Goal: Task Accomplishment & Management: Manage account settings

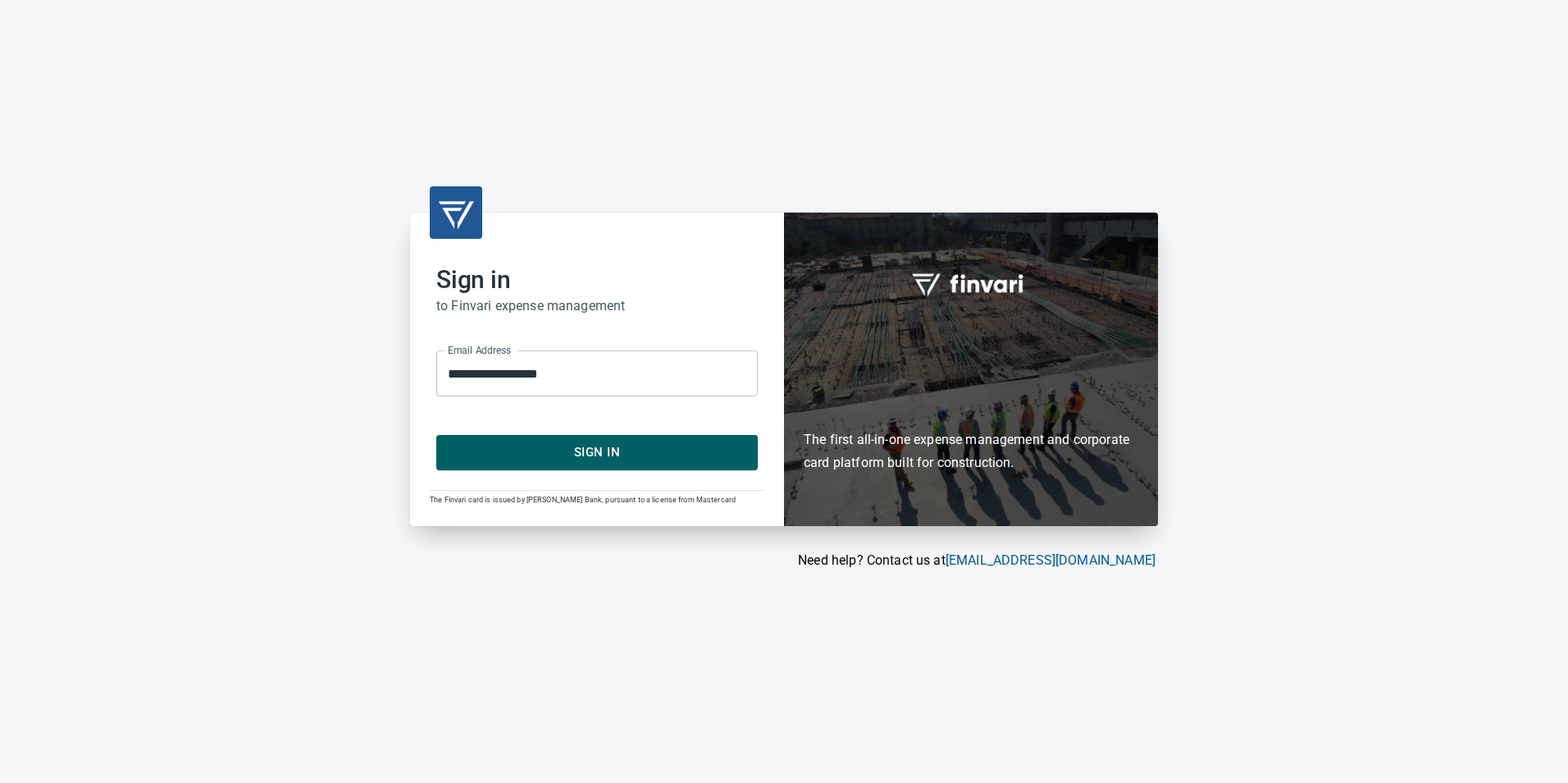
click at [699, 436] on button "Sign In" at bounding box center [597, 452] width 322 height 35
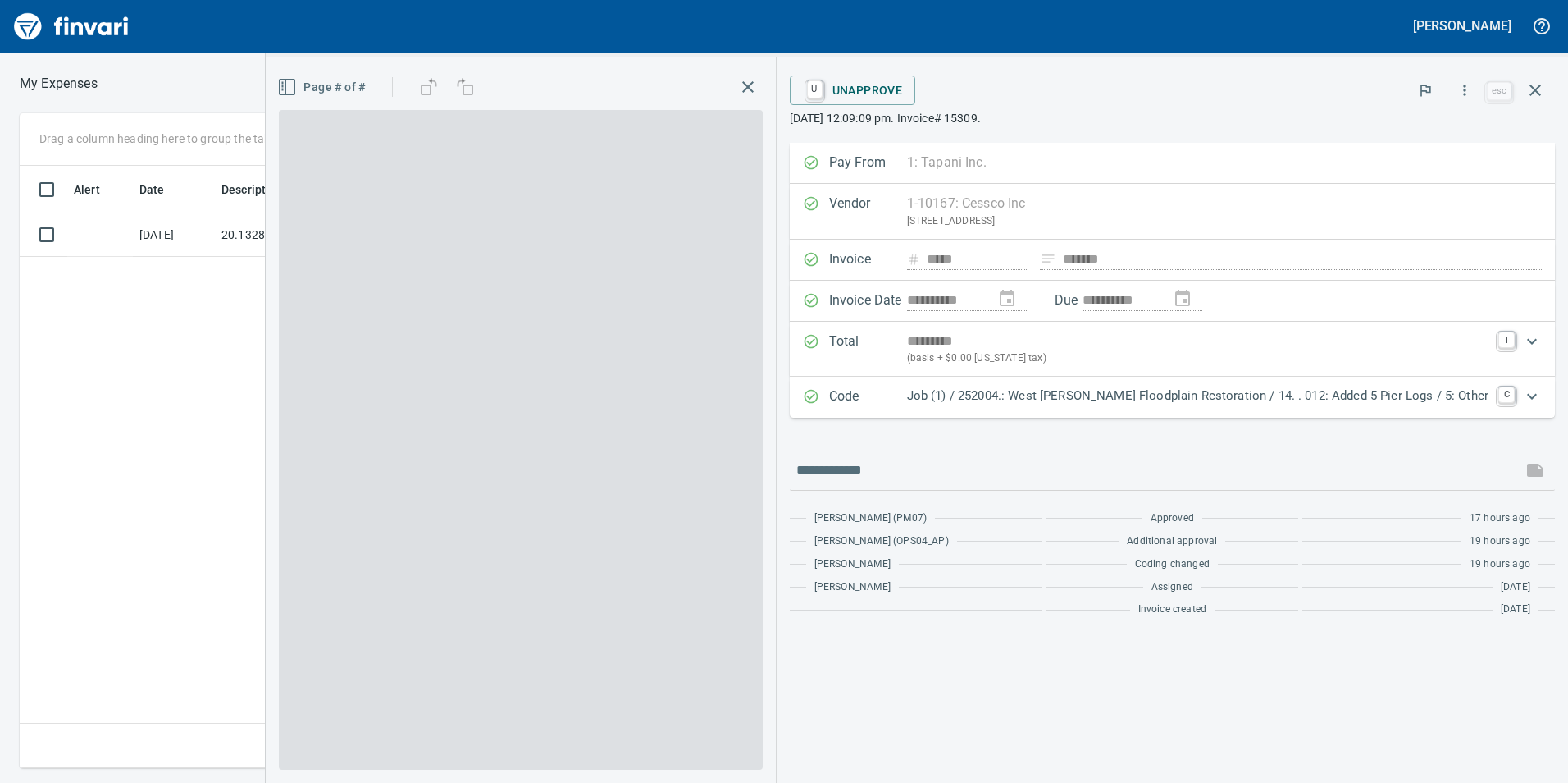
scroll to position [590, 1106]
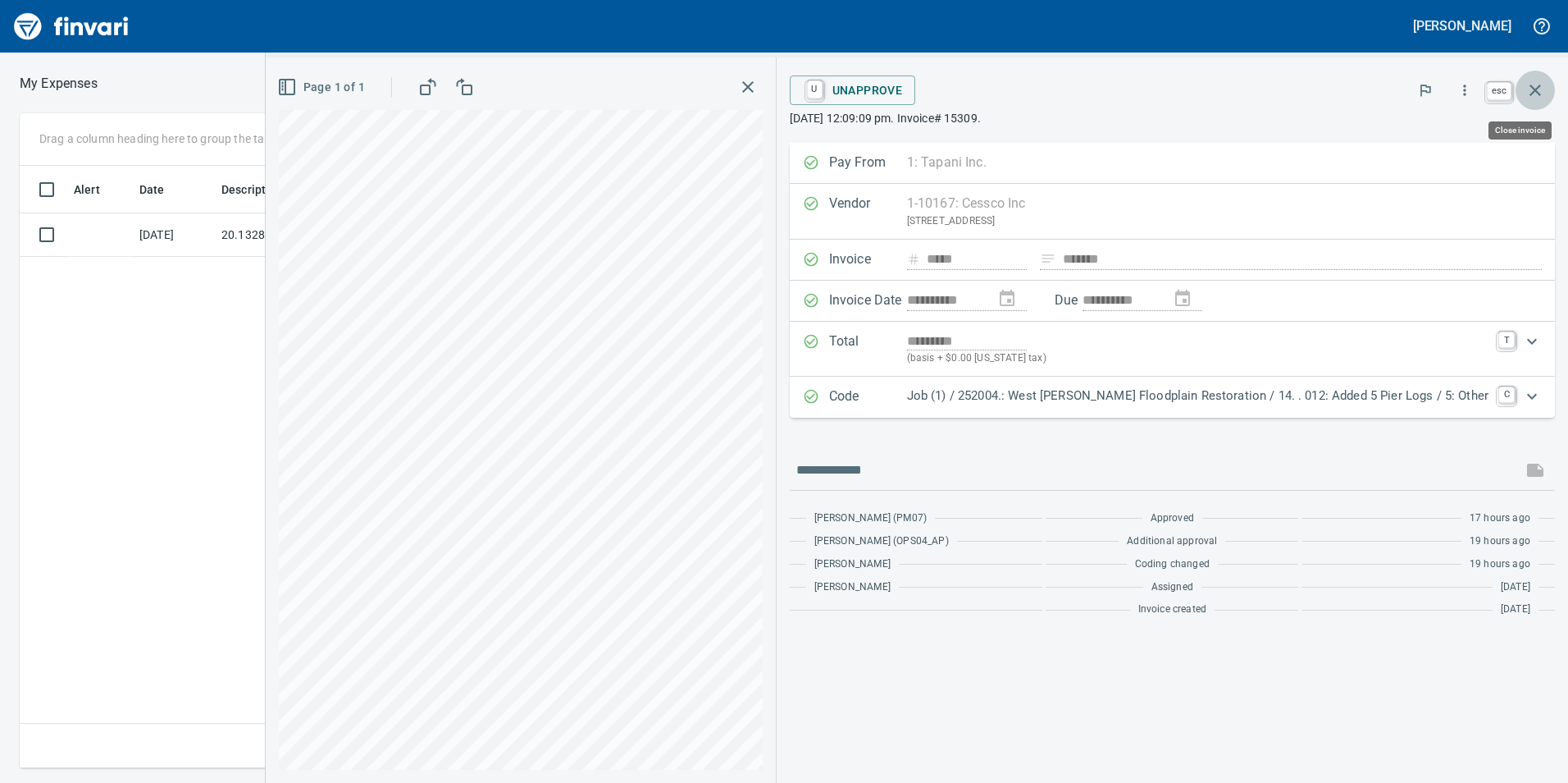
click at [1543, 101] on button "button" at bounding box center [1535, 90] width 39 height 39
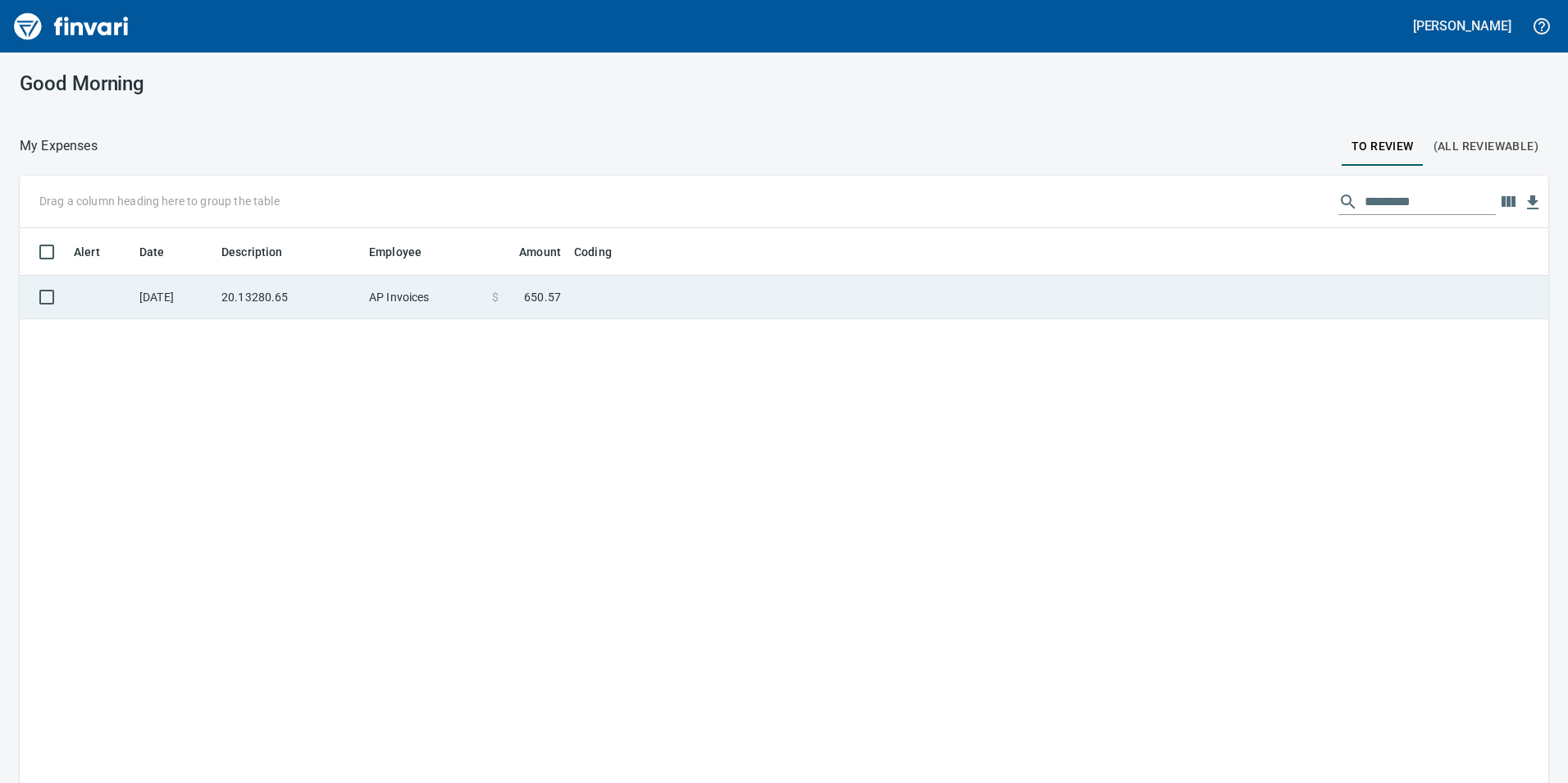
scroll to position [590, 1504]
click at [231, 285] on td "20.13280.65" at bounding box center [289, 297] width 147 height 43
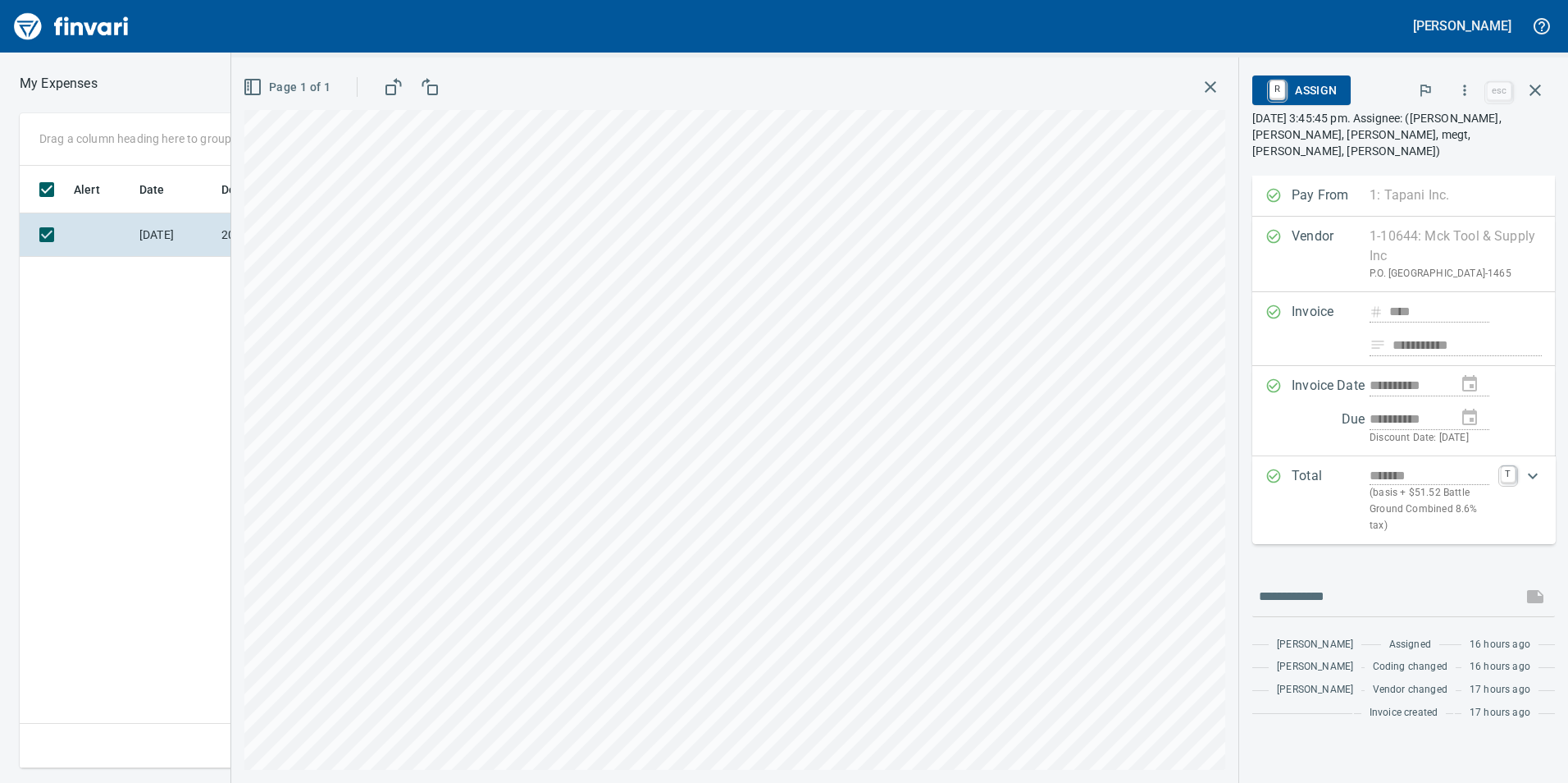
scroll to position [590, 1106]
click at [1461, 90] on icon "button" at bounding box center [1465, 90] width 16 height 16
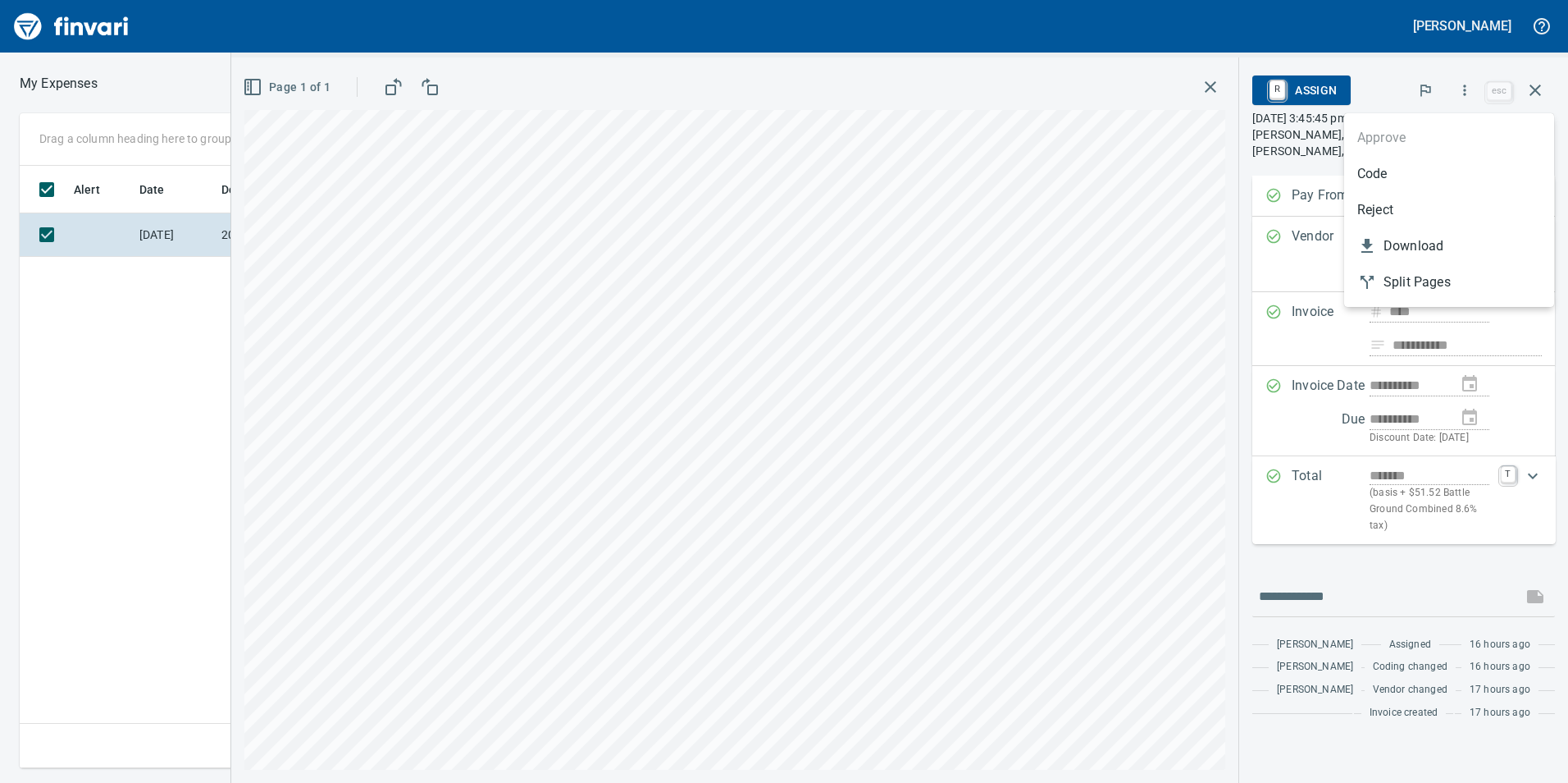
click at [1359, 167] on li "Code" at bounding box center [1449, 174] width 210 height 36
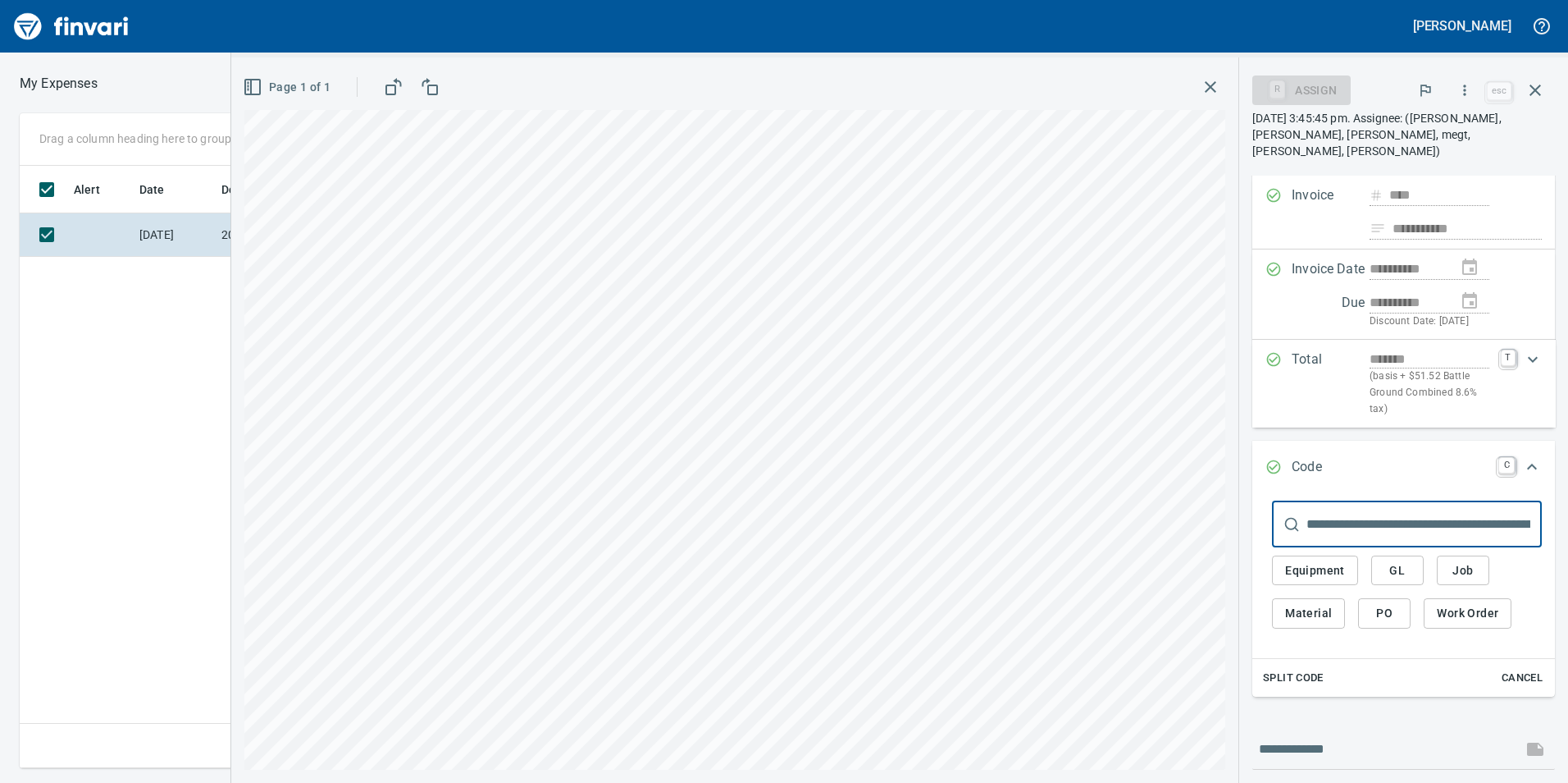
scroll to position [277, 0]
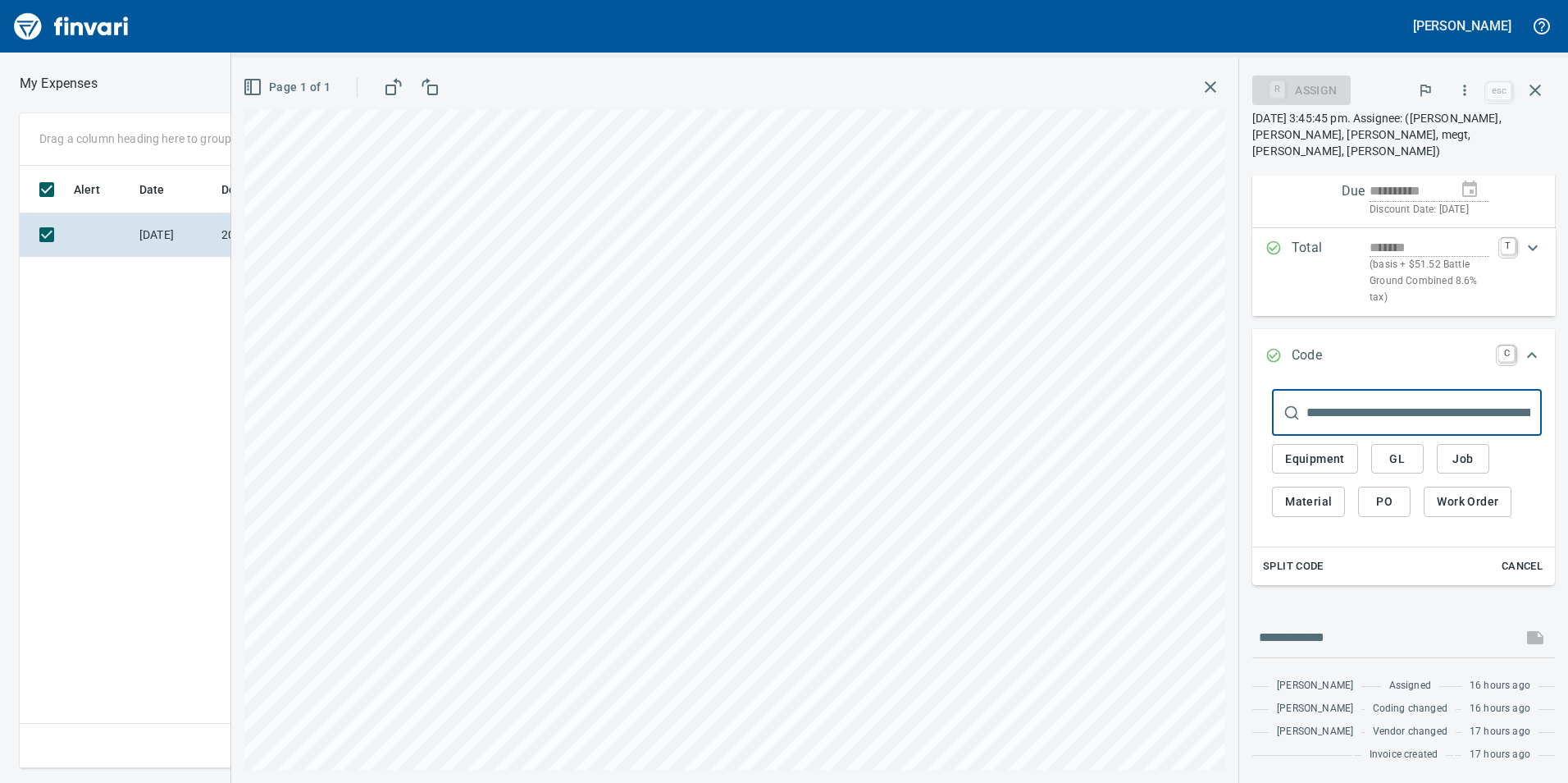
click at [1393, 444] on button "GL" at bounding box center [1398, 459] width 53 height 31
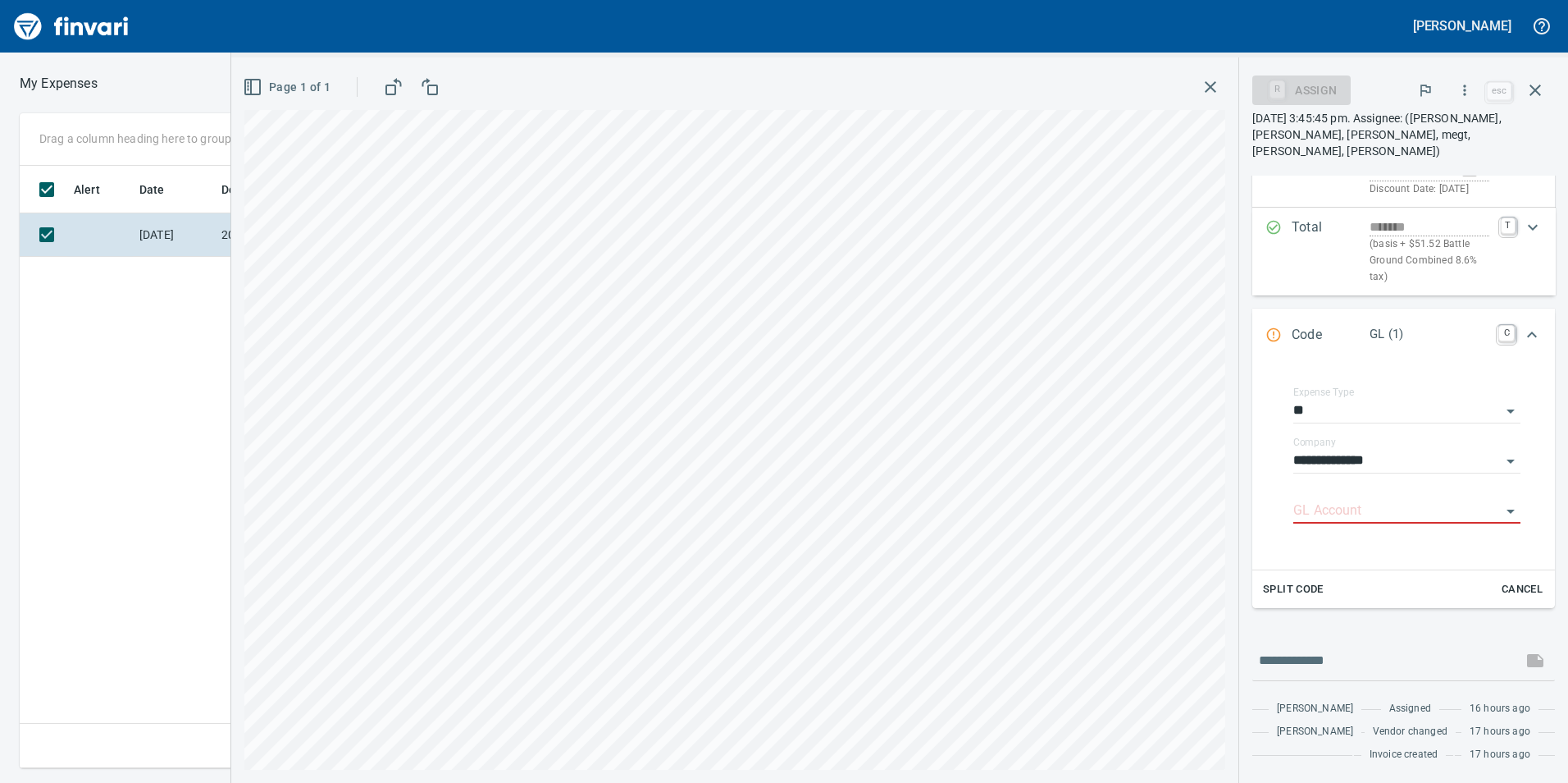
click at [1399, 436] on div "**********" at bounding box center [1407, 455] width 227 height 37
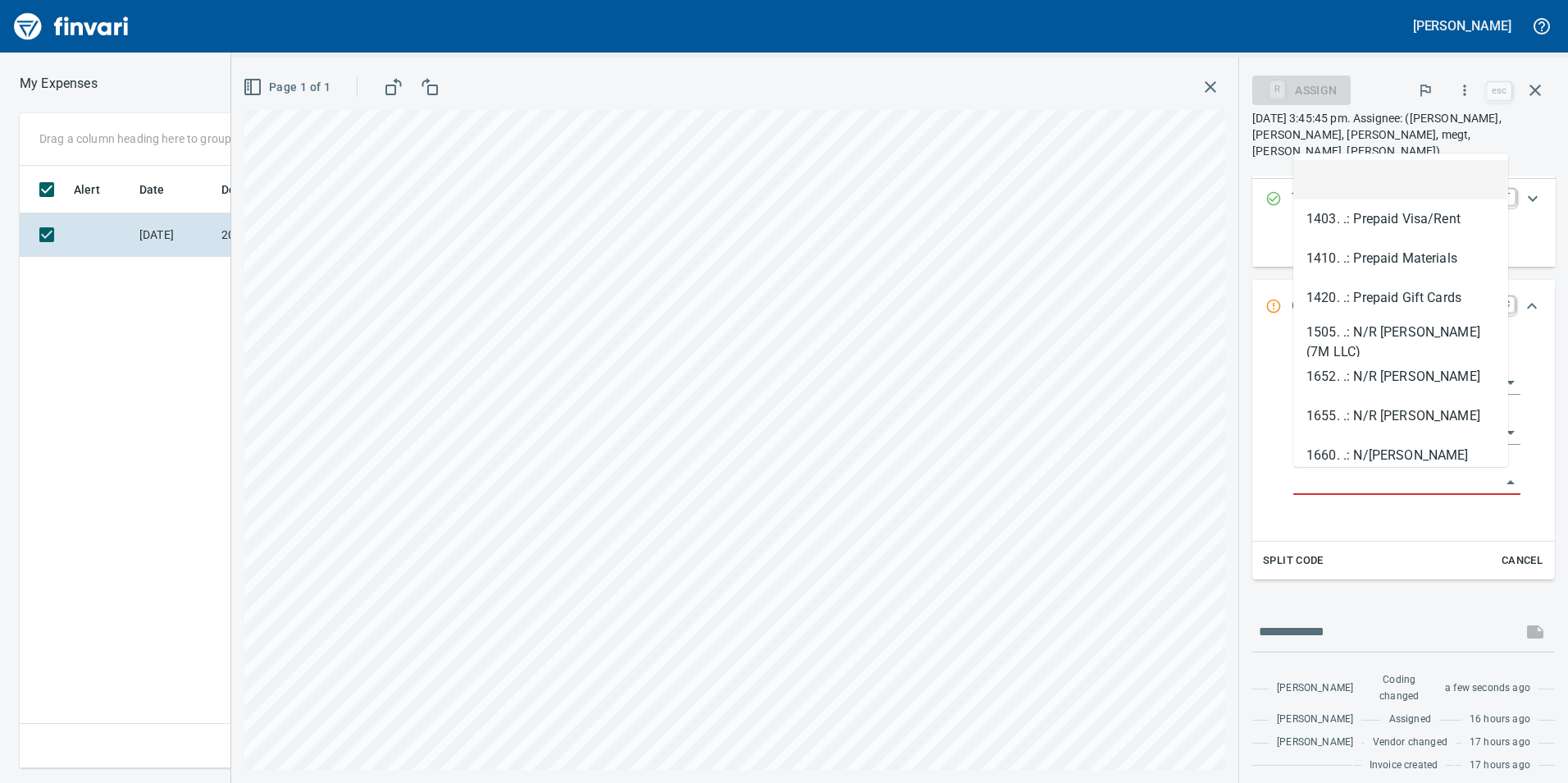
scroll to position [590, 1106]
click at [1392, 488] on input "GL Account" at bounding box center [1397, 482] width 208 height 23
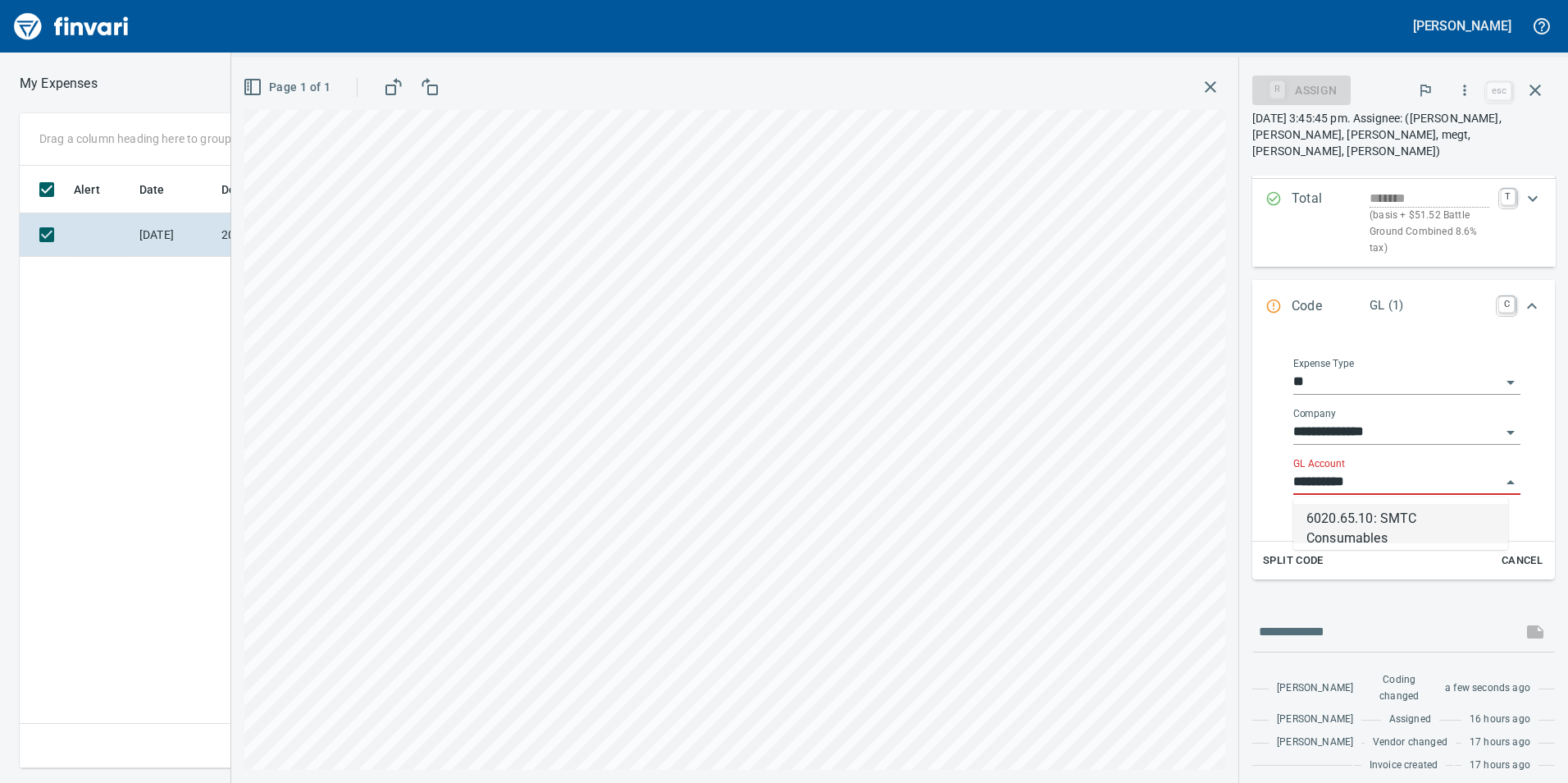
drag, startPoint x: 1353, startPoint y: 520, endPoint x: 1369, endPoint y: 508, distance: 20.0
click at [1352, 520] on li "6020.65.10: SMTC Consumables" at bounding box center [1401, 524] width 215 height 39
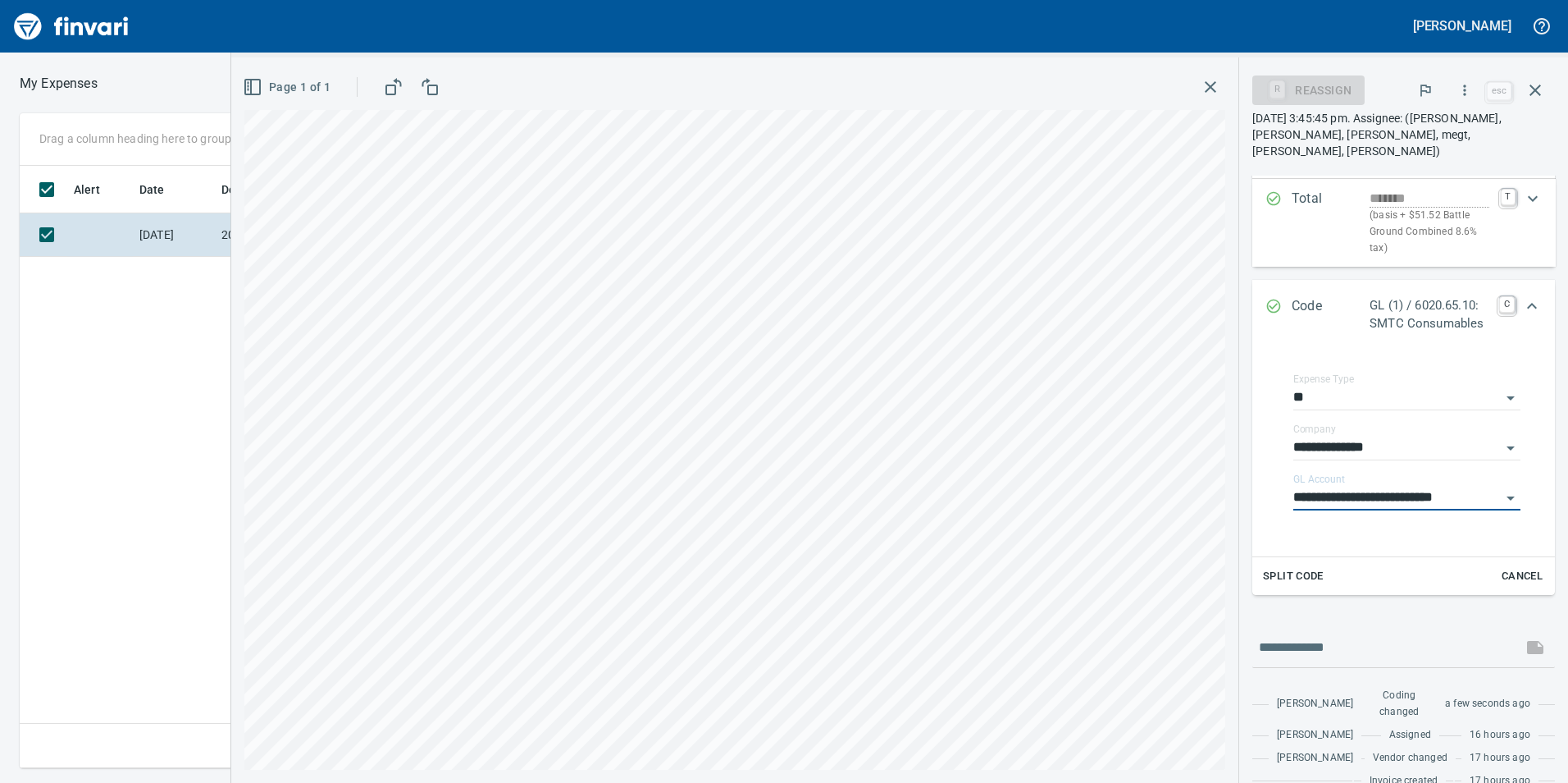
type input "**********"
click at [1528, 302] on icon "Expand" at bounding box center [1532, 306] width 19 height 19
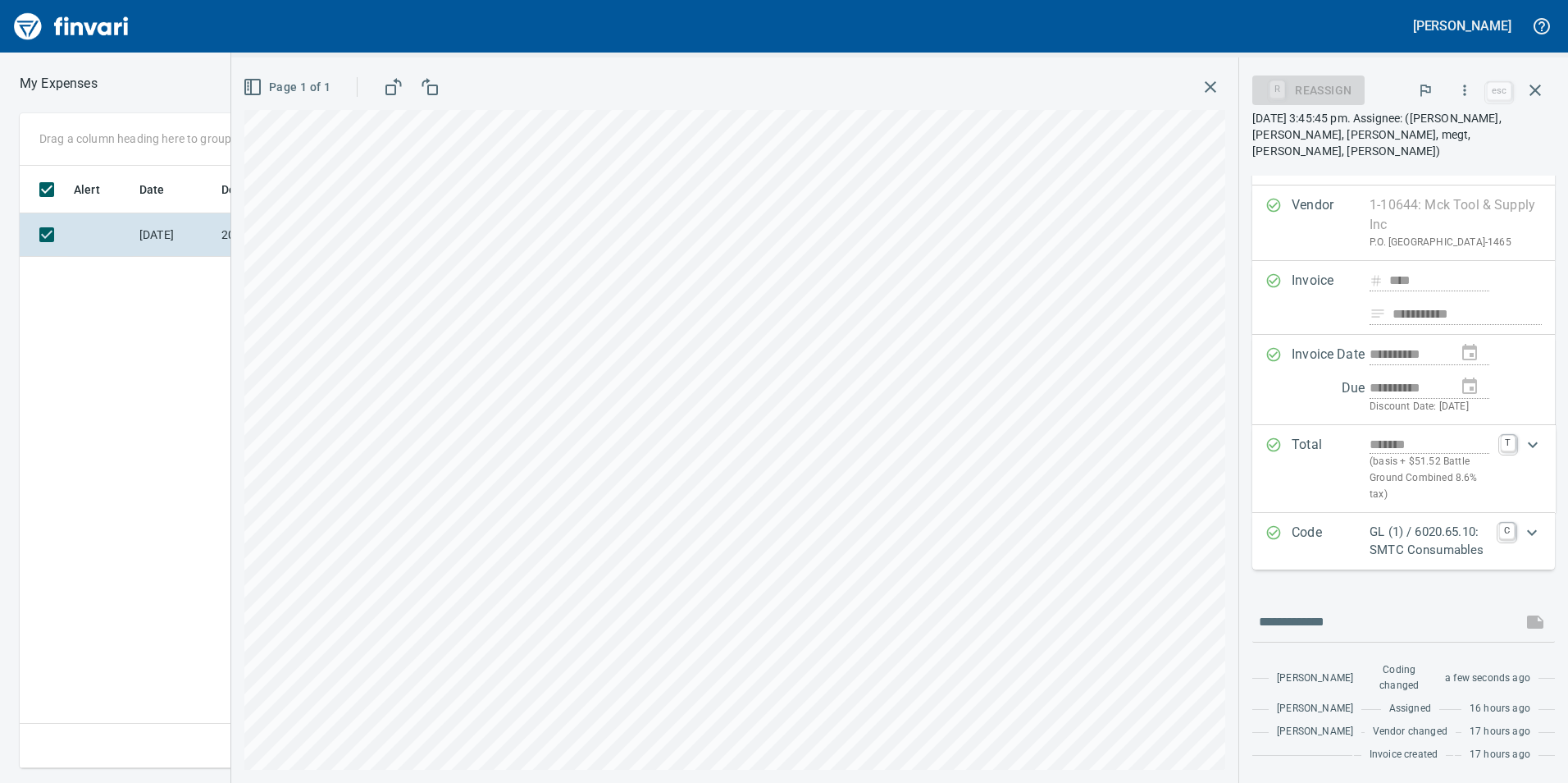
click at [1457, 86] on button "button" at bounding box center [1465, 90] width 36 height 36
click at [1413, 129] on span "Approve" at bounding box center [1449, 137] width 184 height 19
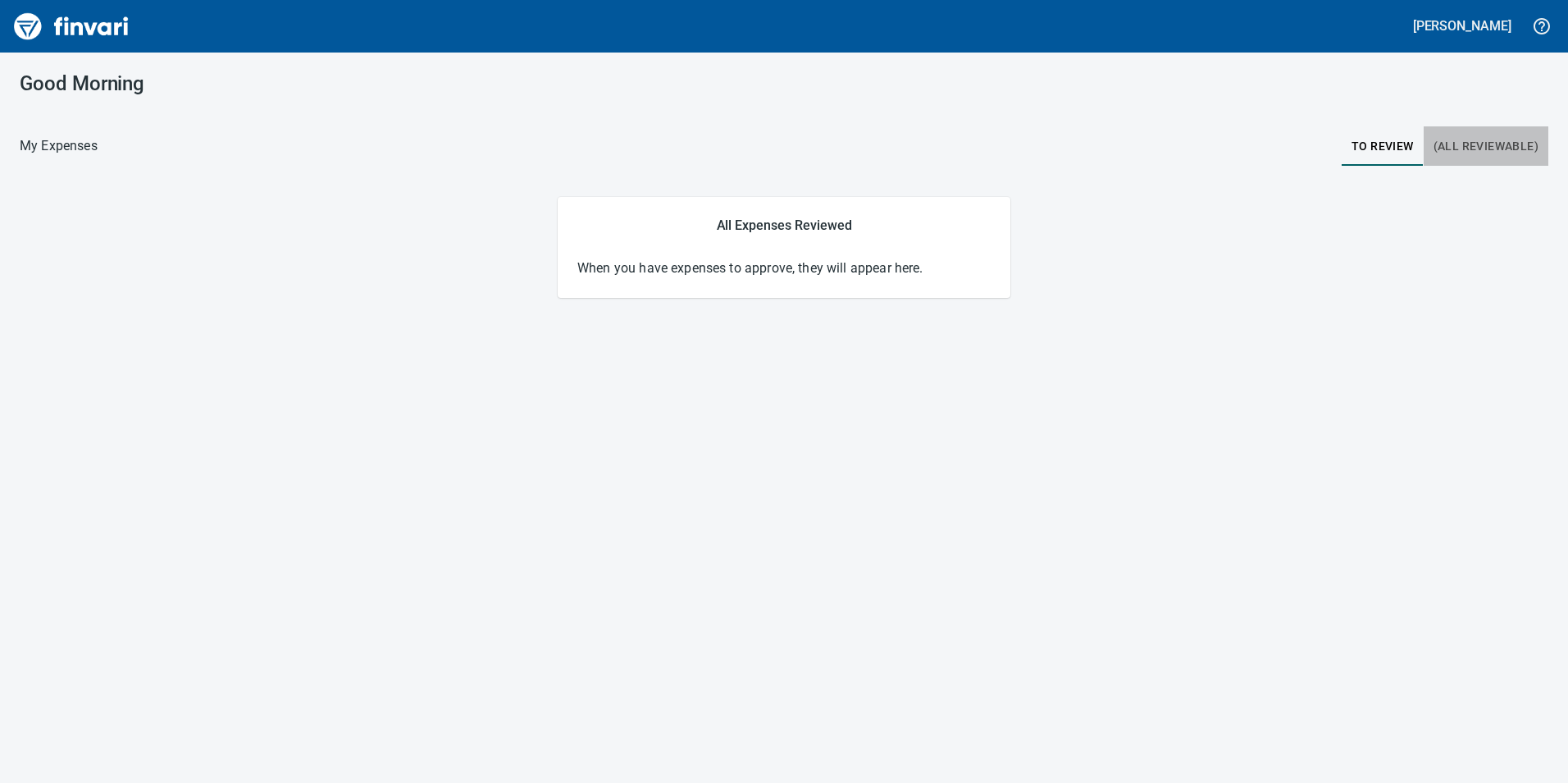
click at [1465, 153] on span "(All Reviewable)" at bounding box center [1487, 147] width 105 height 20
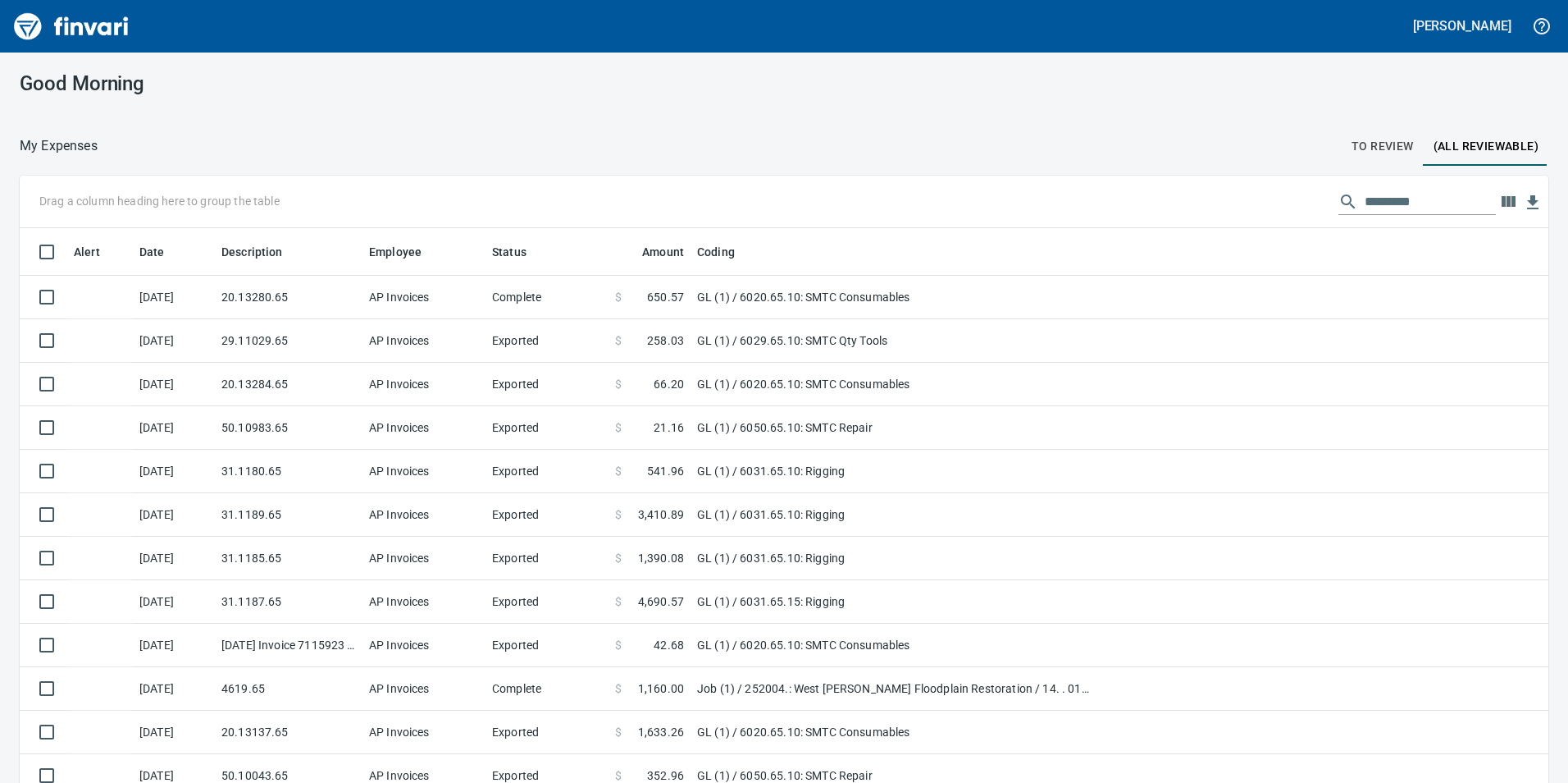
scroll to position [590, 1492]
click at [1399, 193] on input "text" at bounding box center [1430, 202] width 131 height 26
click at [1416, 203] on input "text" at bounding box center [1430, 202] width 131 height 26
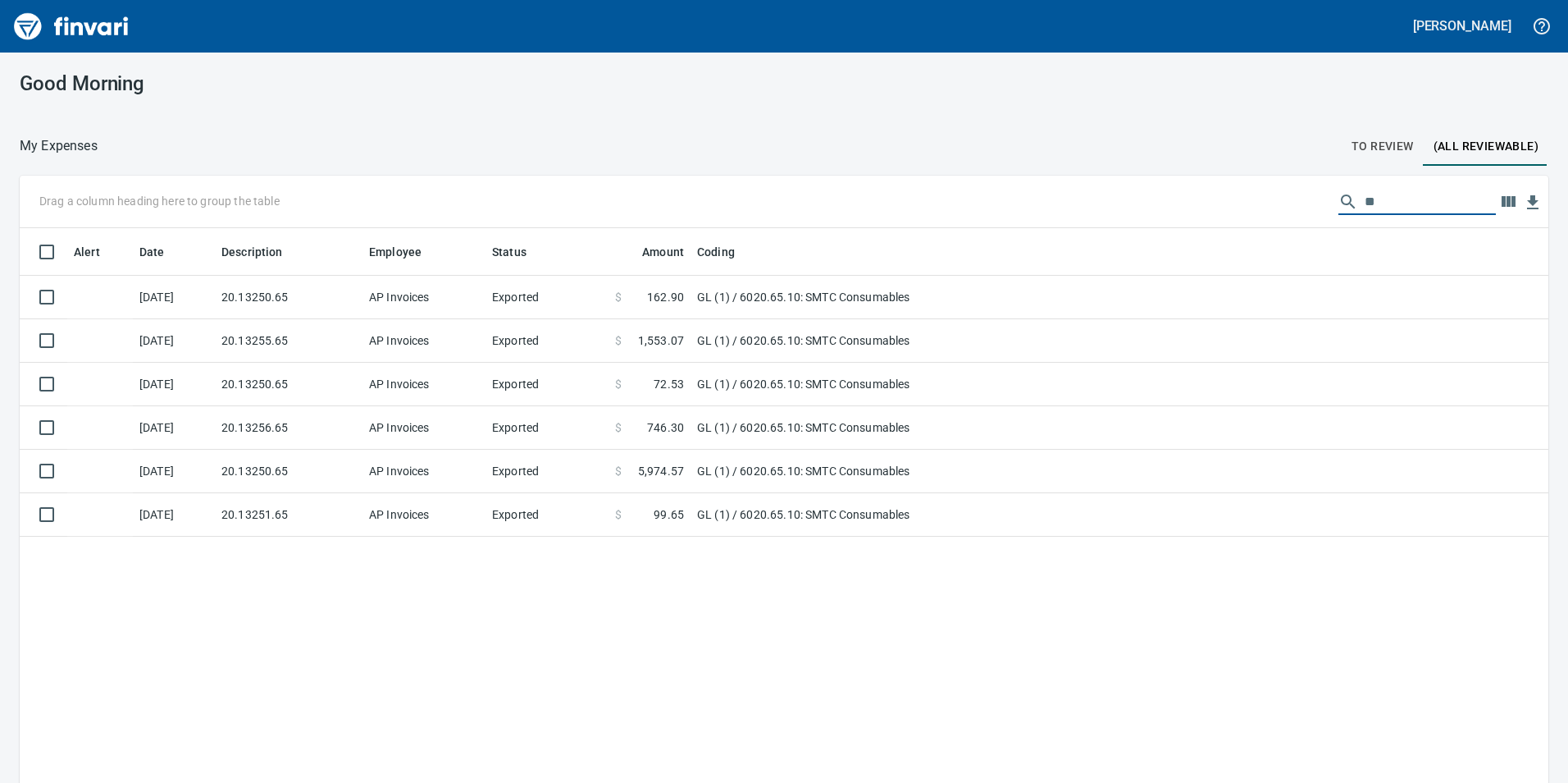
type input "*"
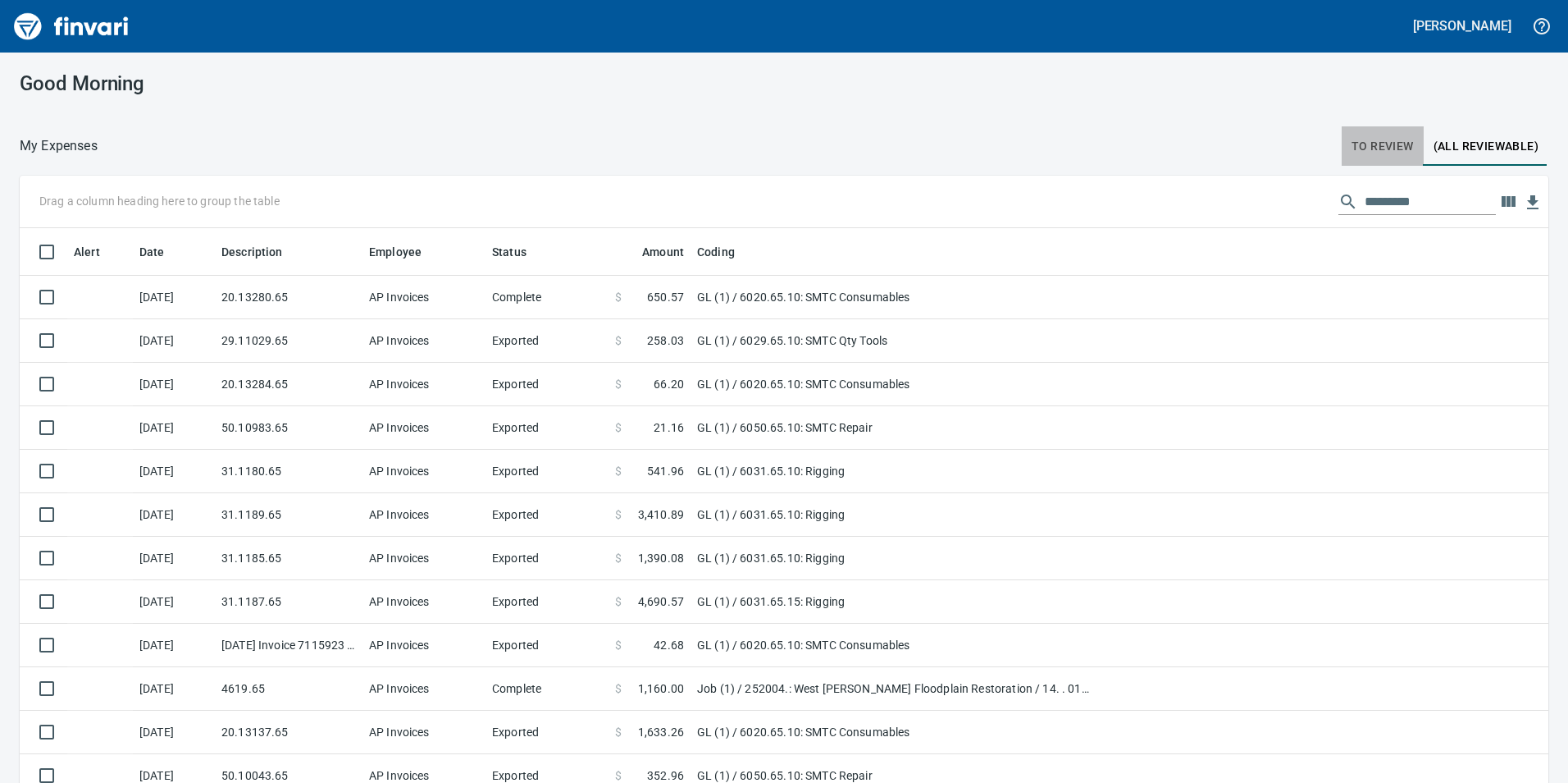
click at [1391, 137] on span "To Review" at bounding box center [1383, 147] width 63 height 20
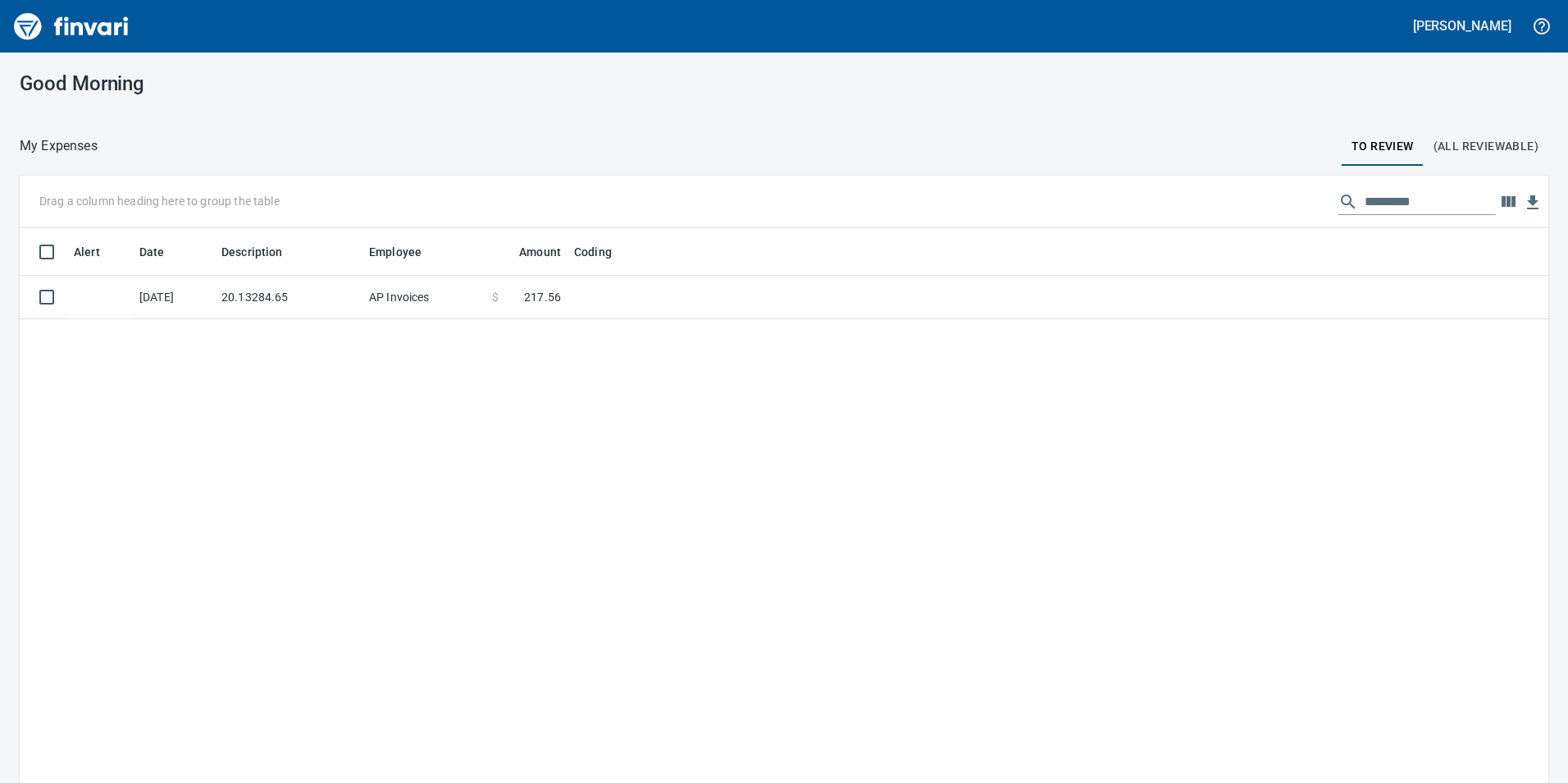
scroll to position [2, 2]
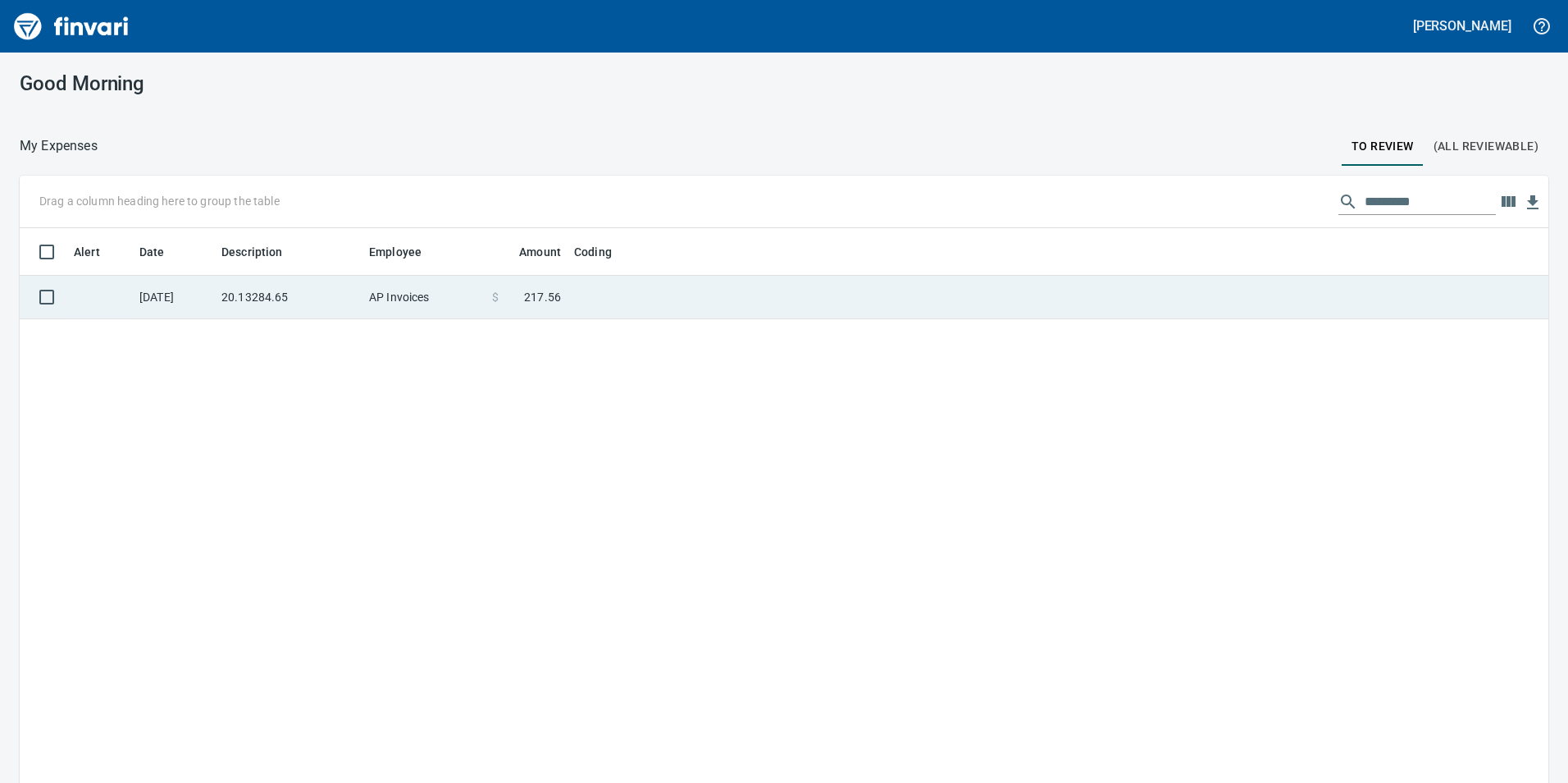
click at [291, 292] on td "20.13284.65" at bounding box center [289, 297] width 147 height 43
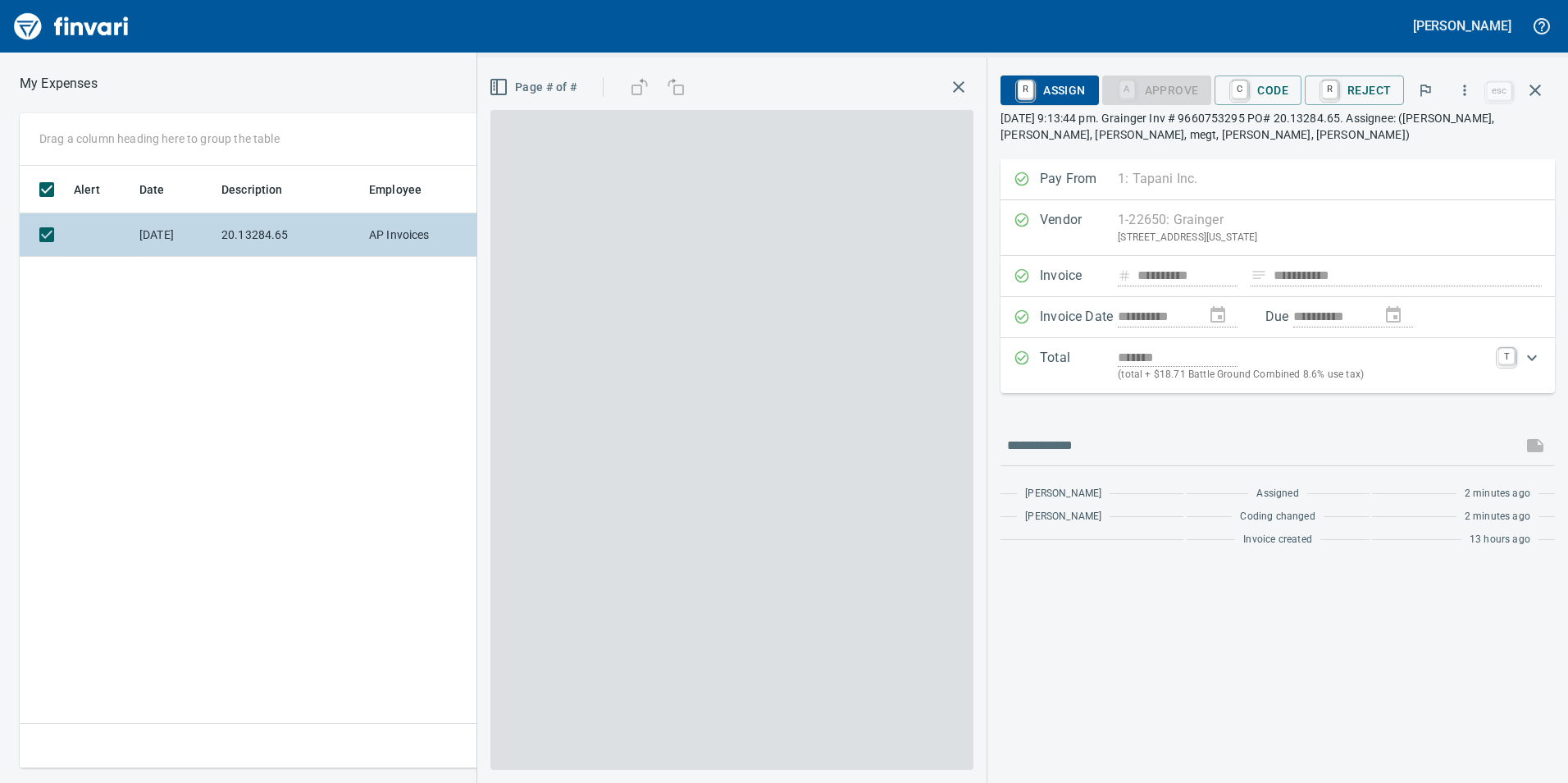
scroll to position [590, 1106]
